Goal: Task Accomplishment & Management: Manage account settings

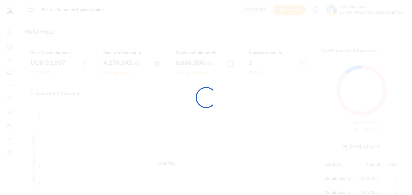
scroll to position [5, 5]
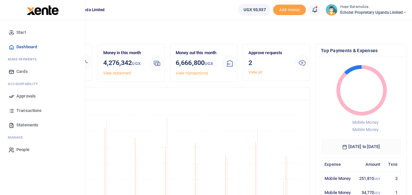
click at [33, 95] on span "Approvals" at bounding box center [25, 96] width 19 height 7
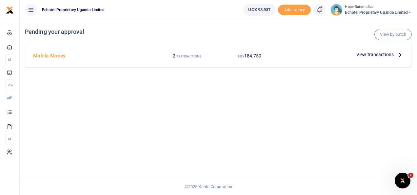
click at [400, 53] on icon at bounding box center [399, 54] width 7 height 7
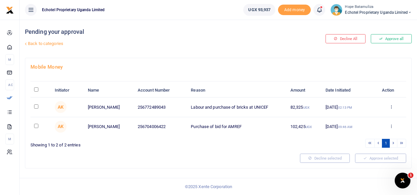
click at [34, 125] on input "checkbox" at bounding box center [36, 126] width 4 height 4
checkbox input "true"
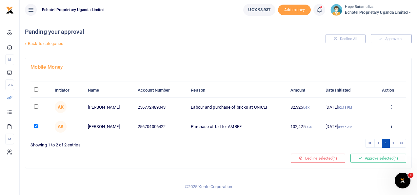
click at [35, 106] on input "checkbox" at bounding box center [36, 106] width 4 height 4
checkbox input "true"
click at [37, 125] on input "checkbox" at bounding box center [36, 126] width 4 height 4
checkbox input "false"
click at [381, 158] on button "Approve selected (1)" at bounding box center [378, 157] width 56 height 9
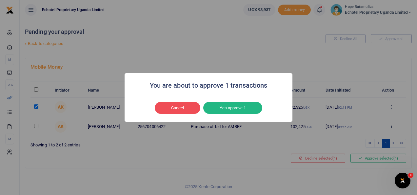
click at [241, 105] on button "Yes approve 1" at bounding box center [232, 108] width 59 height 12
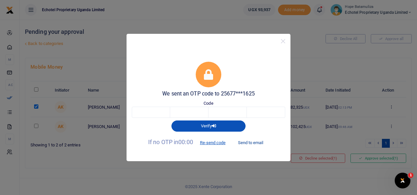
click at [256, 142] on button "Send to email" at bounding box center [250, 142] width 36 height 11
click at [144, 112] on input "text" at bounding box center [151, 112] width 38 height 11
type input "9"
type input "8"
type input "7"
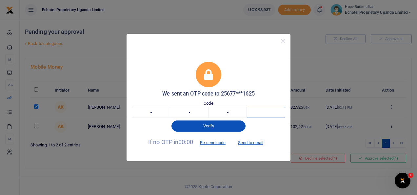
type input "1"
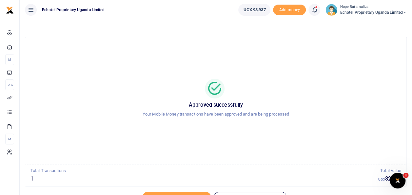
click at [404, 10] on icon at bounding box center [405, 12] width 4 height 5
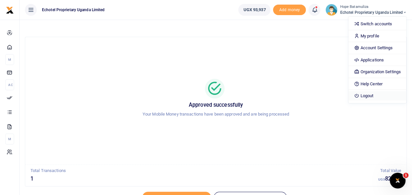
click at [376, 95] on link "Logout" at bounding box center [376, 95] width 57 height 9
